Goal: Information Seeking & Learning: Learn about a topic

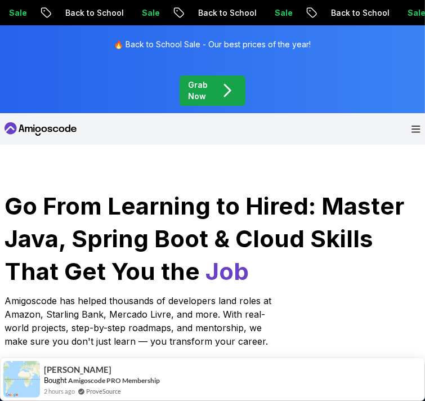
click at [414, 125] on div "Members Area Join Amigoscode" at bounding box center [413, 128] width 16 height 7
click at [412, 126] on icon "Open Menu" at bounding box center [416, 129] width 8 height 6
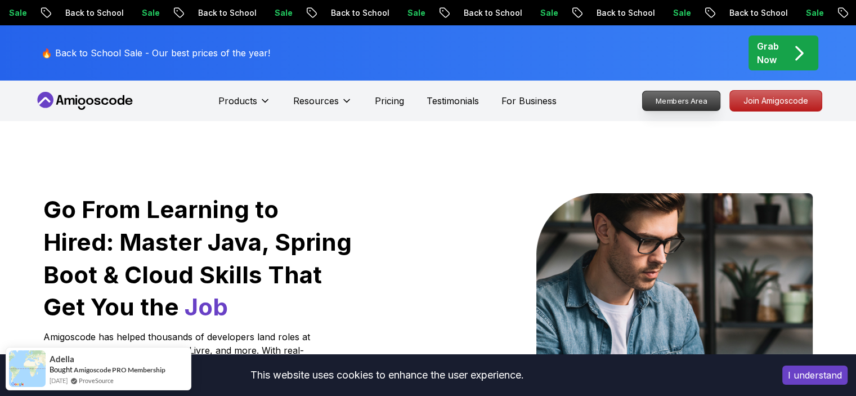
click at [424, 106] on p "Members Area" at bounding box center [681, 100] width 78 height 19
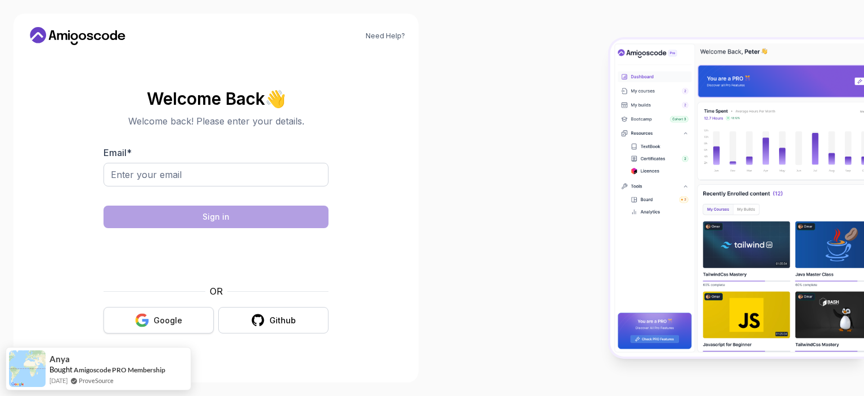
click at [171, 317] on div "Google" at bounding box center [168, 320] width 29 height 11
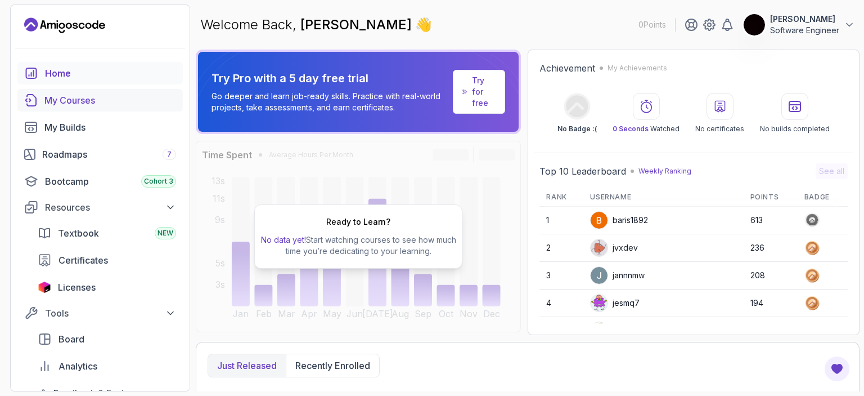
click at [137, 97] on div "My Courses" at bounding box center [110, 100] width 132 height 14
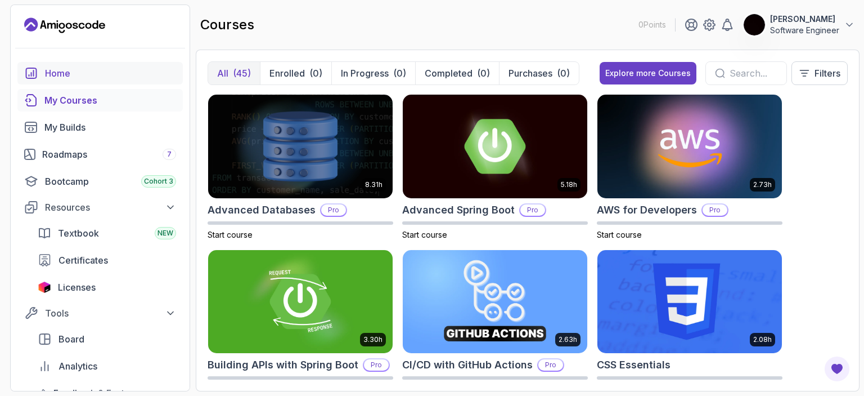
click at [89, 73] on div "Home" at bounding box center [110, 73] width 131 height 14
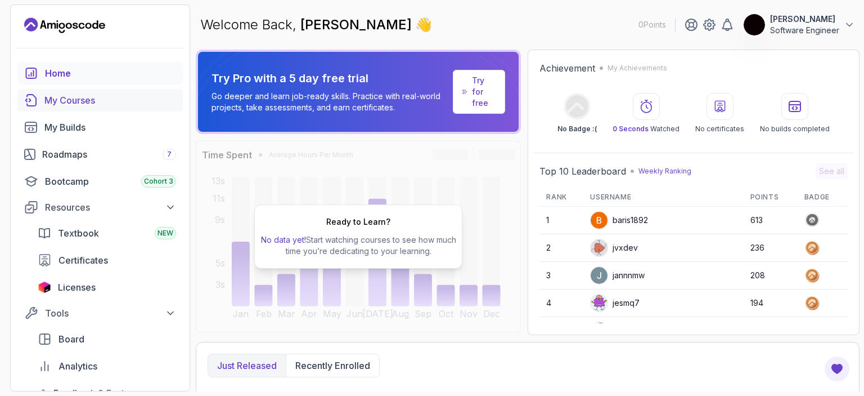
click at [109, 99] on div "My Courses" at bounding box center [110, 100] width 132 height 14
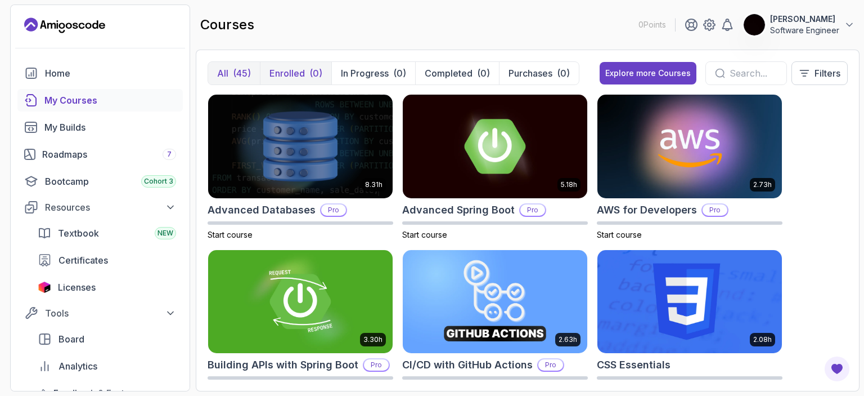
click at [309, 66] on div "(0)" at bounding box center [315, 73] width 13 height 14
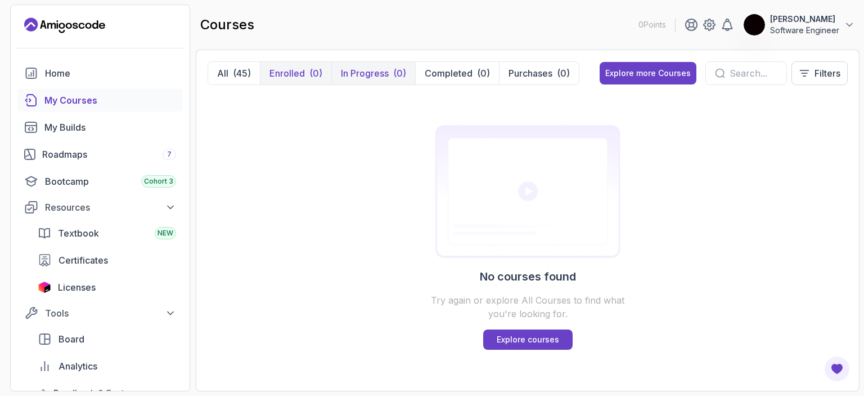
click at [362, 66] on p "In Progress" at bounding box center [365, 73] width 48 height 14
click at [266, 217] on div "No courses found Try again or explore All Courses to find what you're looking f…" at bounding box center [528, 236] width 640 height 285
click at [237, 66] on div "(45)" at bounding box center [242, 73] width 18 height 14
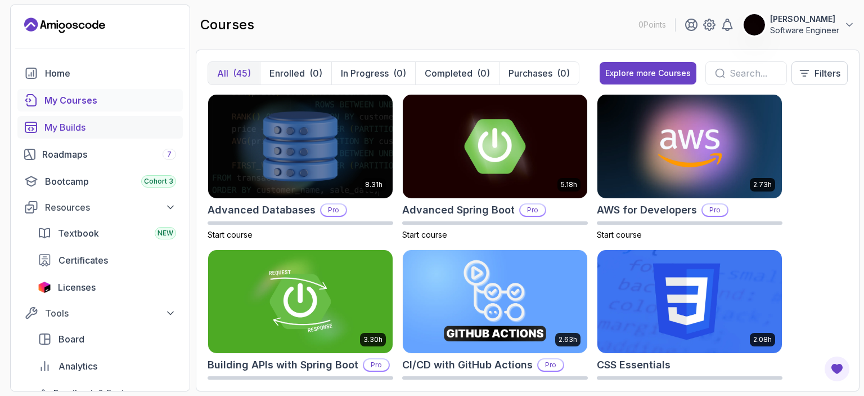
click at [84, 118] on link "My Builds" at bounding box center [99, 127] width 165 height 23
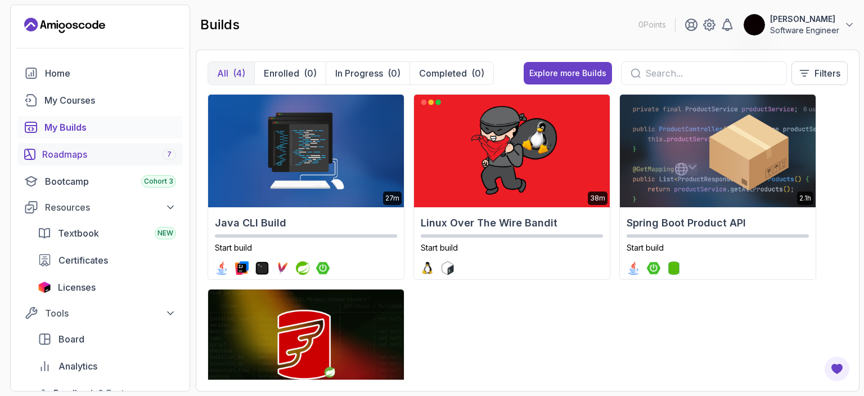
click at [110, 150] on div "Roadmaps 7" at bounding box center [109, 154] width 134 height 14
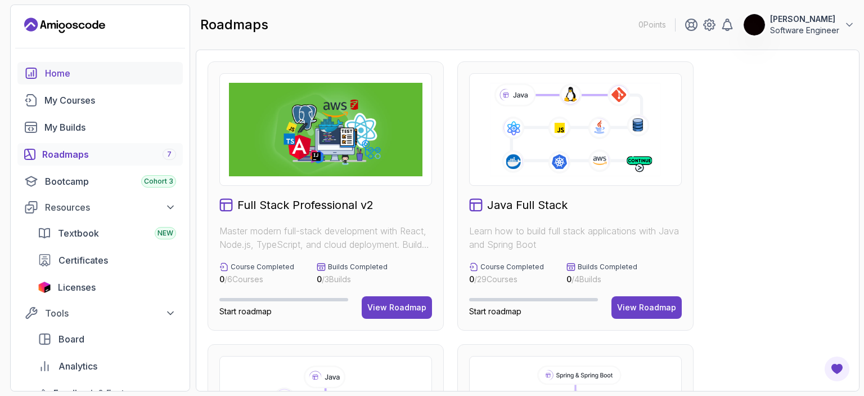
click at [143, 80] on link "Home" at bounding box center [99, 73] width 165 height 23
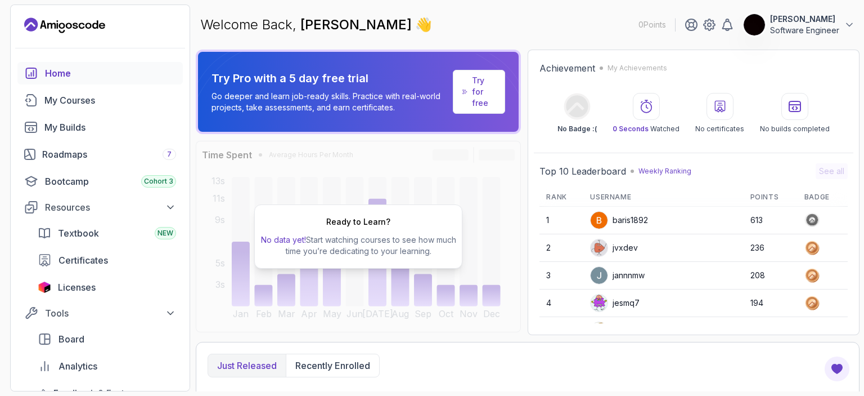
scroll to position [23, 0]
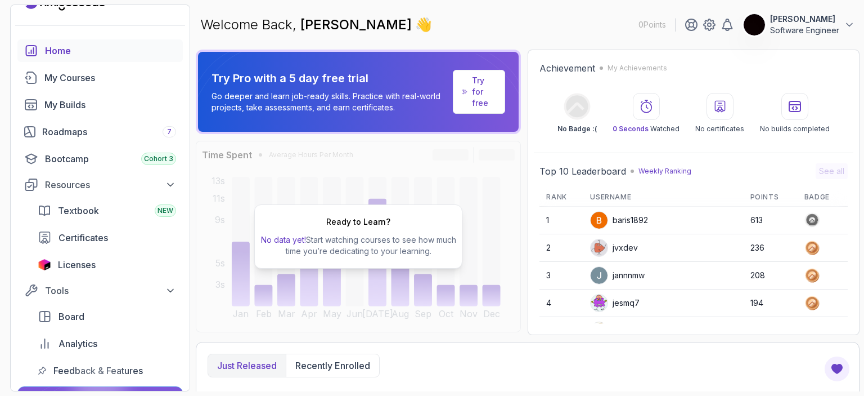
click at [520, 218] on div "Ready to Learn? No data yet! Start watching courses to see how much time you’re…" at bounding box center [358, 236] width 325 height 191
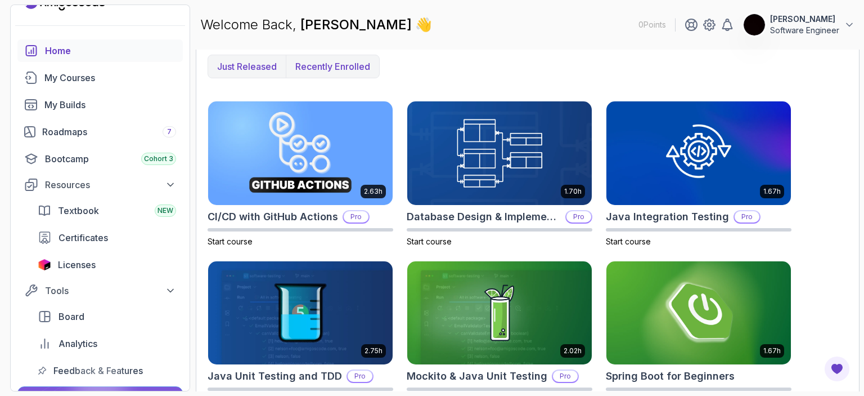
click at [374, 59] on button "Recently enrolled" at bounding box center [332, 66] width 93 height 23
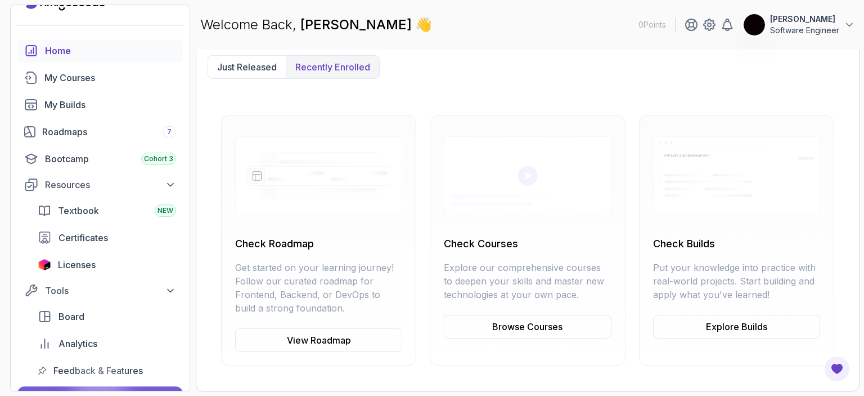
scroll to position [297, 0]
click at [99, 71] on div "My Courses" at bounding box center [110, 78] width 132 height 14
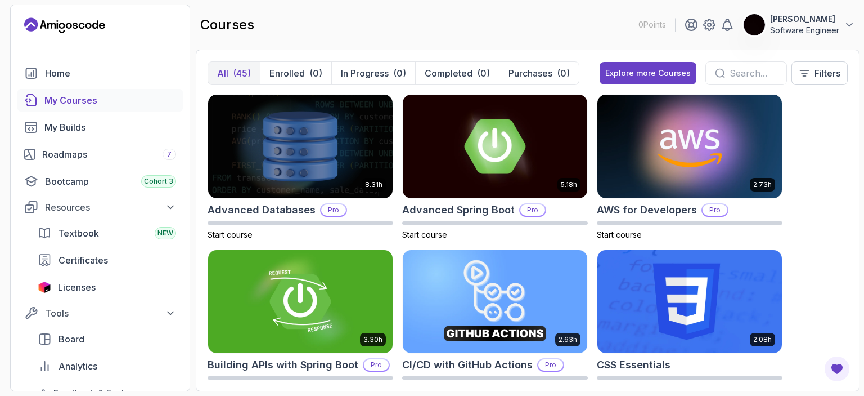
click at [830, 182] on div "8.31h Advanced Databases Pro Start course 5.18h Advanced Spring Boot Pro Start …" at bounding box center [528, 236] width 640 height 285
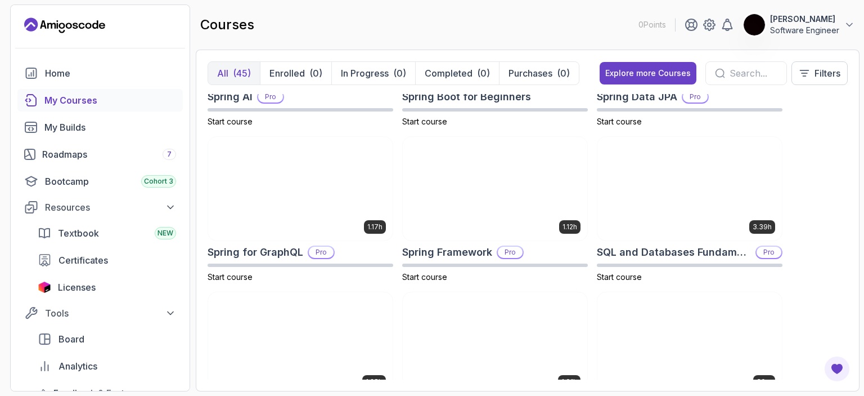
scroll to position [1990, 0]
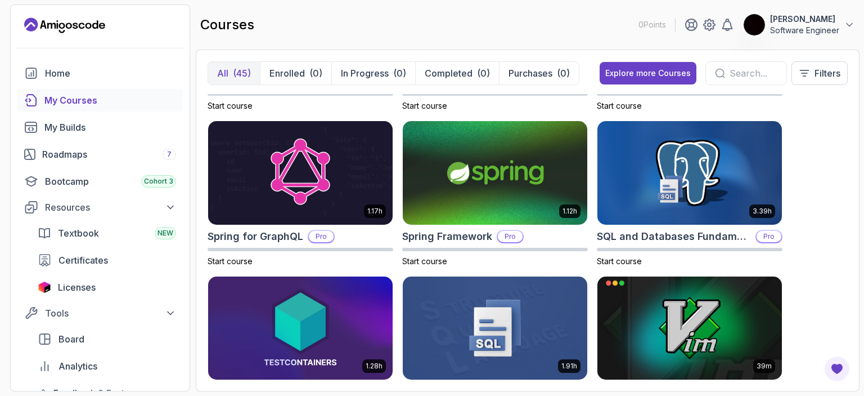
click at [829, 182] on div "8.31h Advanced Databases Pro Start course 5.18h Advanced Spring Boot Pro Start …" at bounding box center [528, 236] width 640 height 285
